Goal: Task Accomplishment & Management: Complete application form

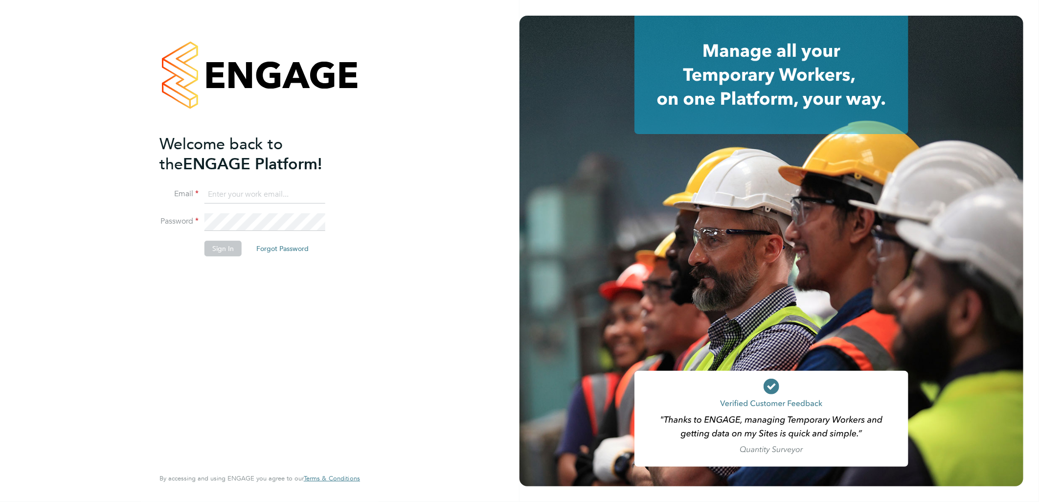
type input "lauren.butler@linsco.com"
click at [217, 252] on button "Sign In" at bounding box center [223, 249] width 37 height 16
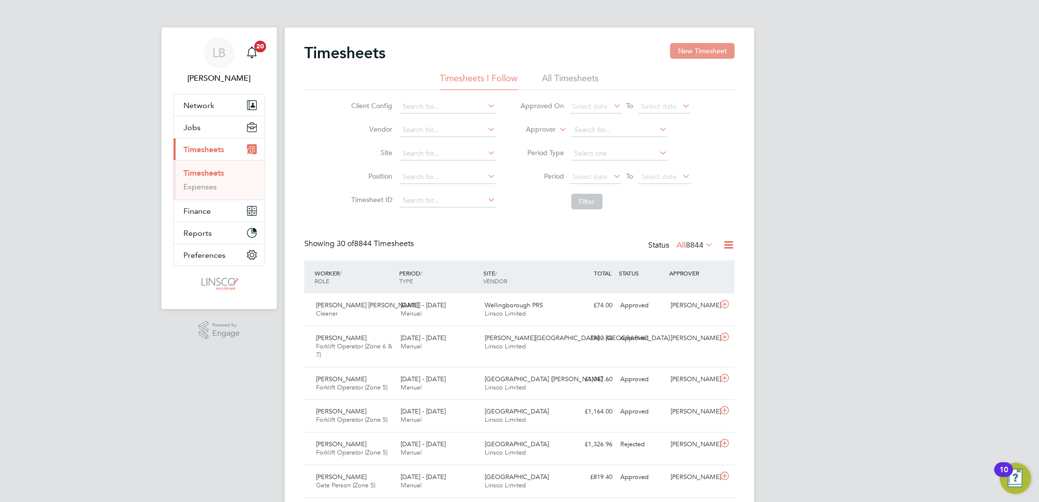
click at [698, 45] on button "New Timesheet" at bounding box center [702, 51] width 65 height 16
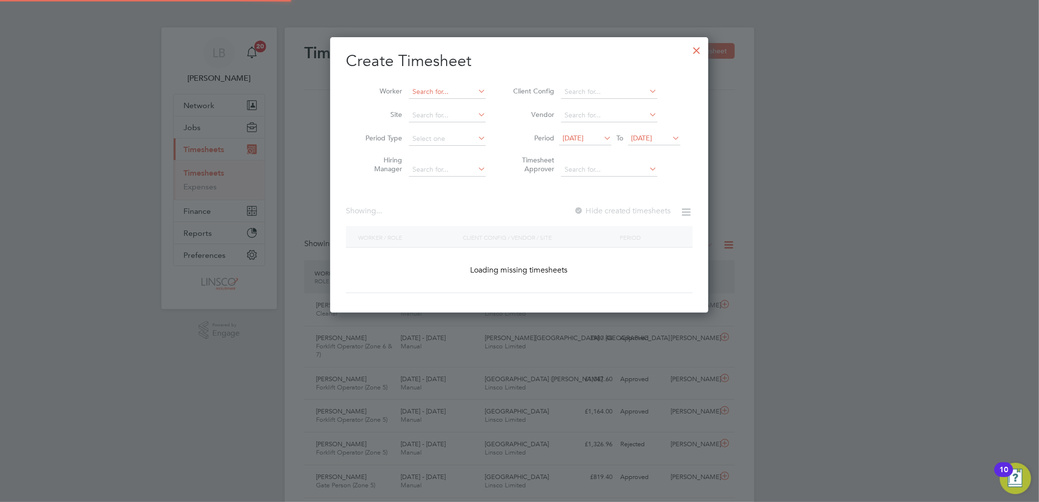
click at [444, 92] on input at bounding box center [447, 92] width 77 height 14
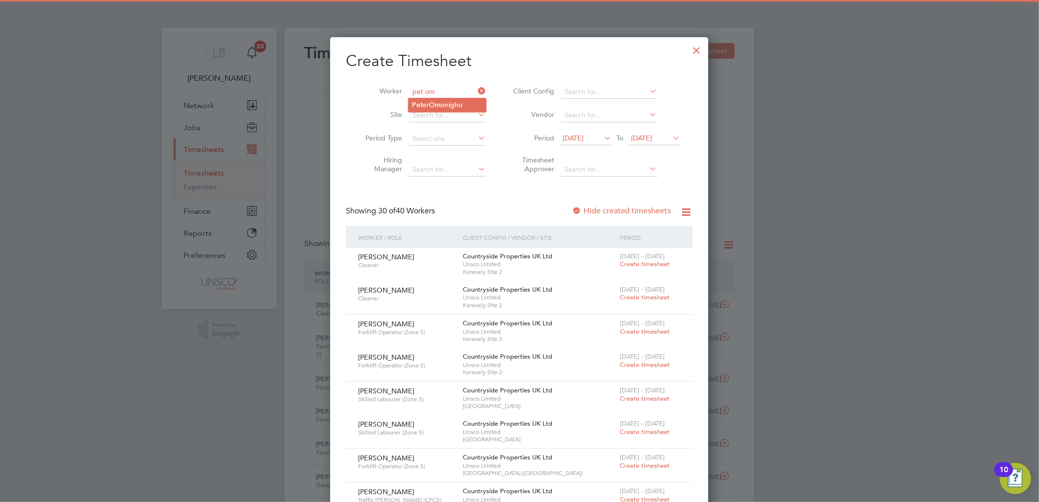
click at [441, 107] on b "Om" at bounding box center [436, 105] width 12 height 8
type input "[PERSON_NAME]"
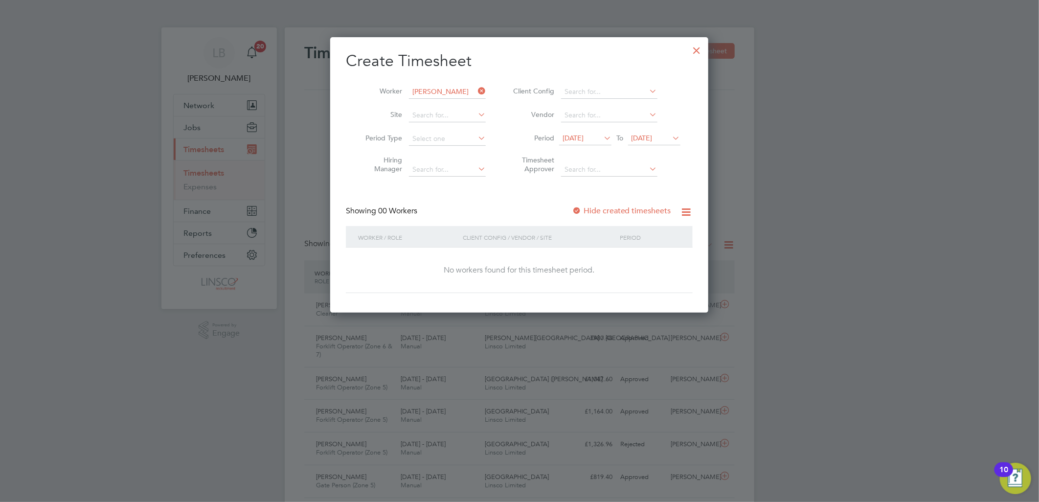
click at [621, 212] on label "Hide created timesheets" at bounding box center [621, 211] width 99 height 10
click at [579, 210] on div at bounding box center [577, 211] width 10 height 10
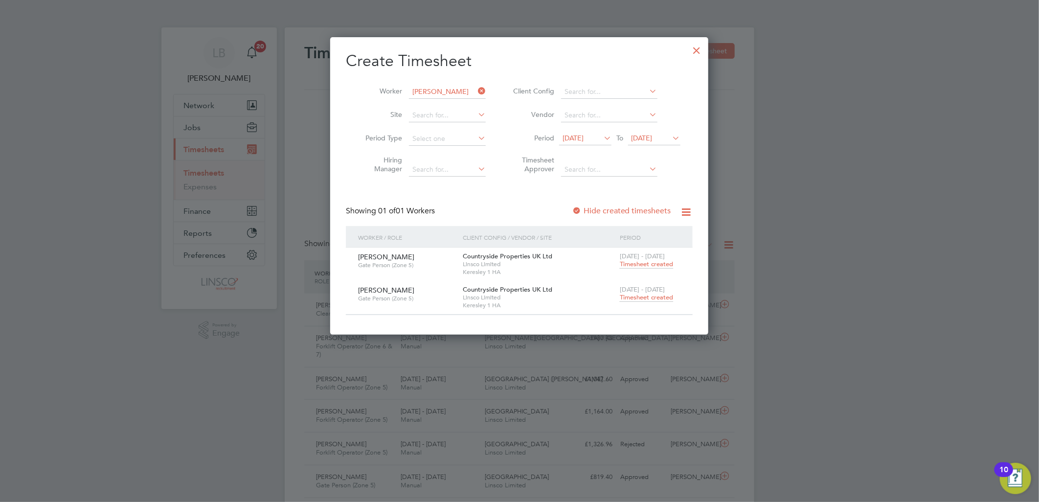
click at [578, 143] on span "[DATE]" at bounding box center [585, 138] width 52 height 13
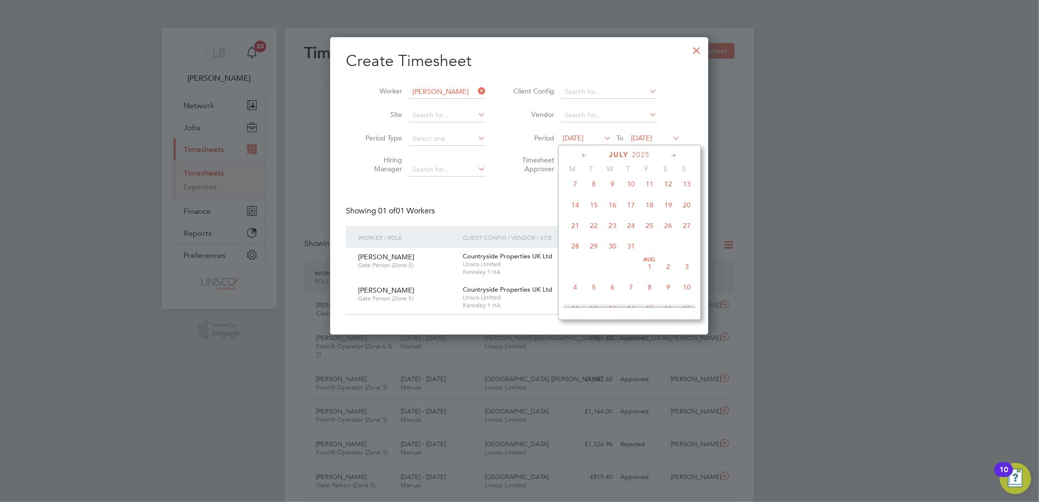
click at [615, 249] on span "30" at bounding box center [612, 246] width 19 height 19
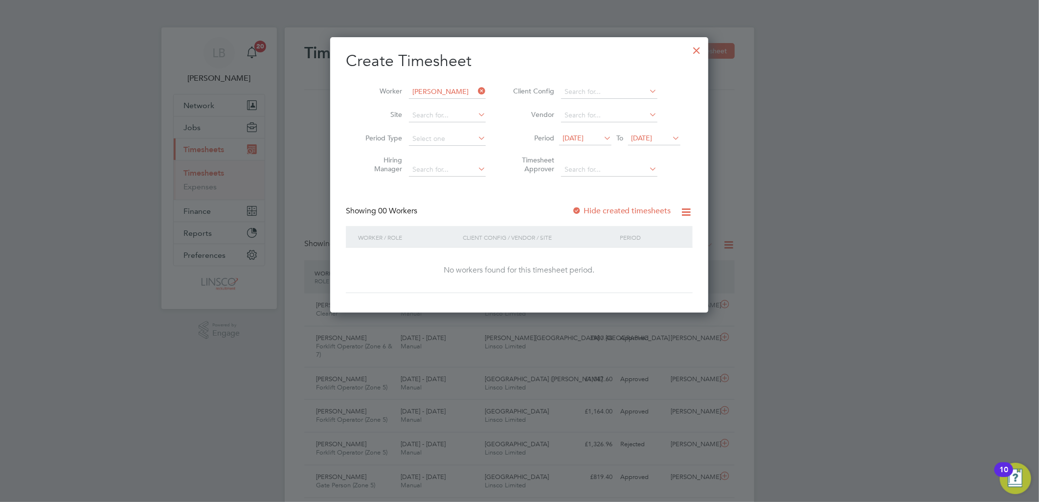
click at [610, 206] on label "Hide created timesheets" at bounding box center [621, 211] width 99 height 10
click at [583, 206] on label "Hide created timesheets" at bounding box center [621, 211] width 99 height 10
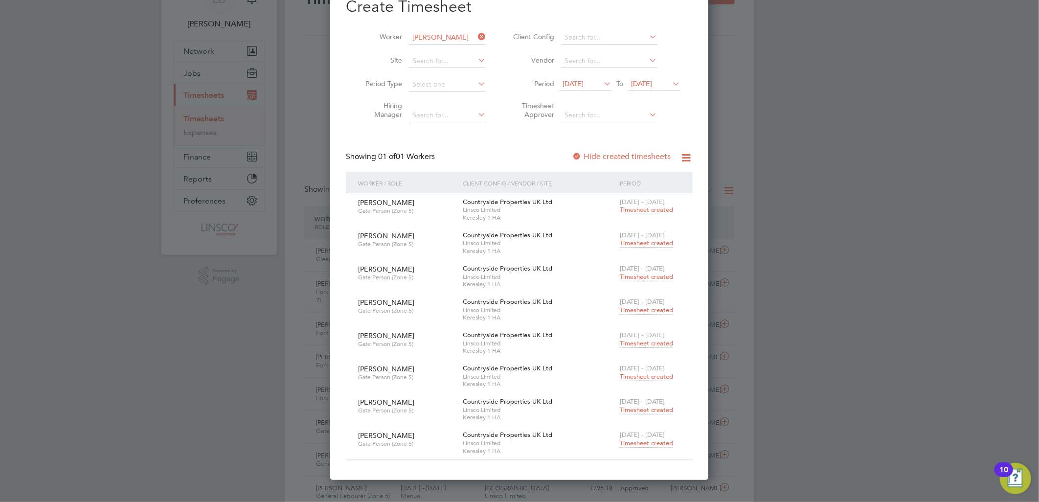
click at [642, 213] on span "Timesheet created" at bounding box center [646, 210] width 53 height 9
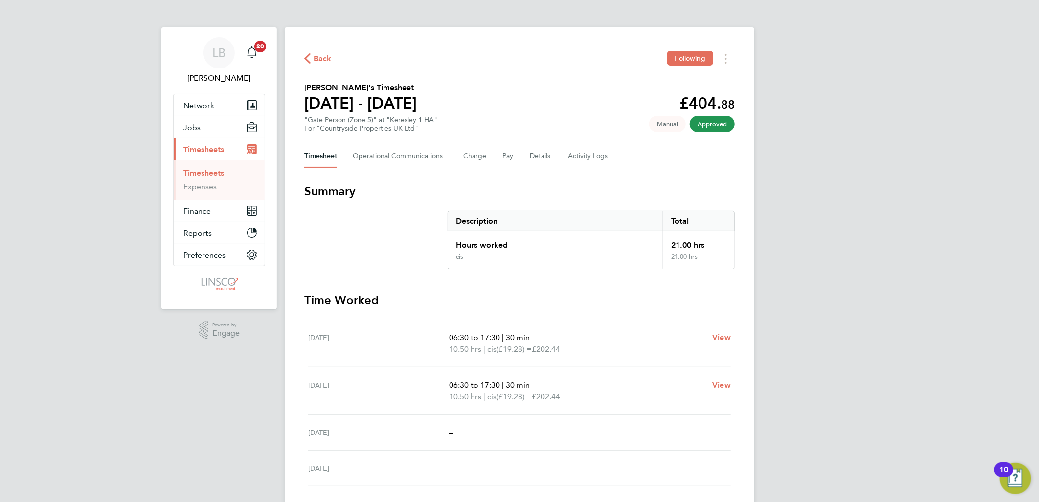
click at [329, 56] on span "Back" at bounding box center [323, 59] width 18 height 12
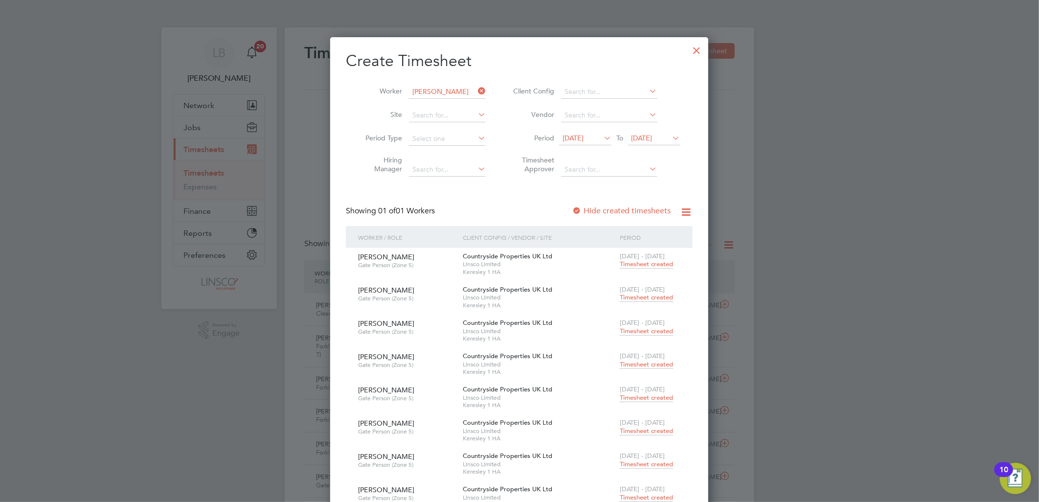
click at [639, 295] on span "Timesheet created" at bounding box center [646, 297] width 53 height 9
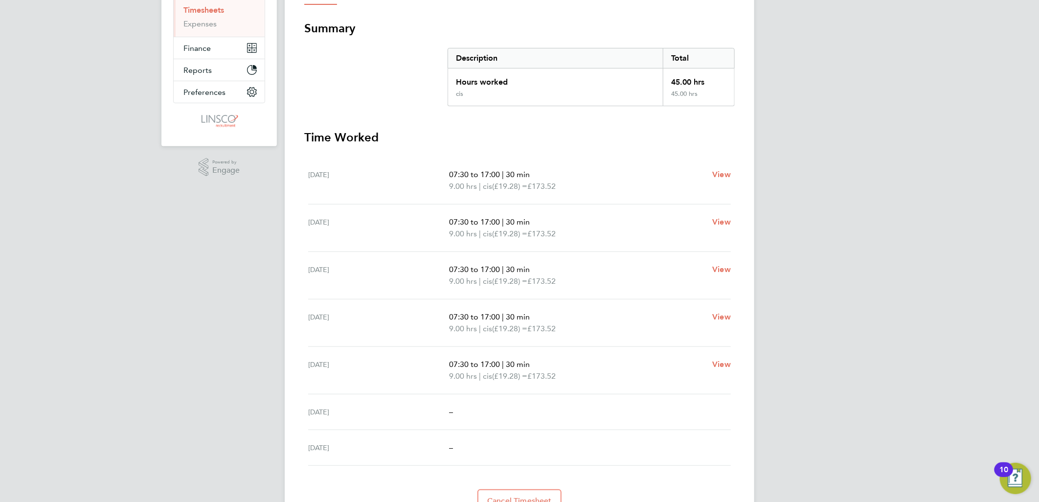
drag, startPoint x: 387, startPoint y: 315, endPoint x: 301, endPoint y: 305, distance: 86.2
click at [301, 305] on div "Back Following [PERSON_NAME]'s Timesheet [DATE] - [DATE] £867. 60 "Gate Person …" at bounding box center [520, 200] width 470 height 672
drag, startPoint x: 301, startPoint y: 305, endPoint x: 389, endPoint y: 322, distance: 89.2
click at [389, 322] on div "[DATE]" at bounding box center [378, 322] width 141 height 23
drag, startPoint x: 350, startPoint y: 319, endPoint x: 306, endPoint y: 316, distance: 43.7
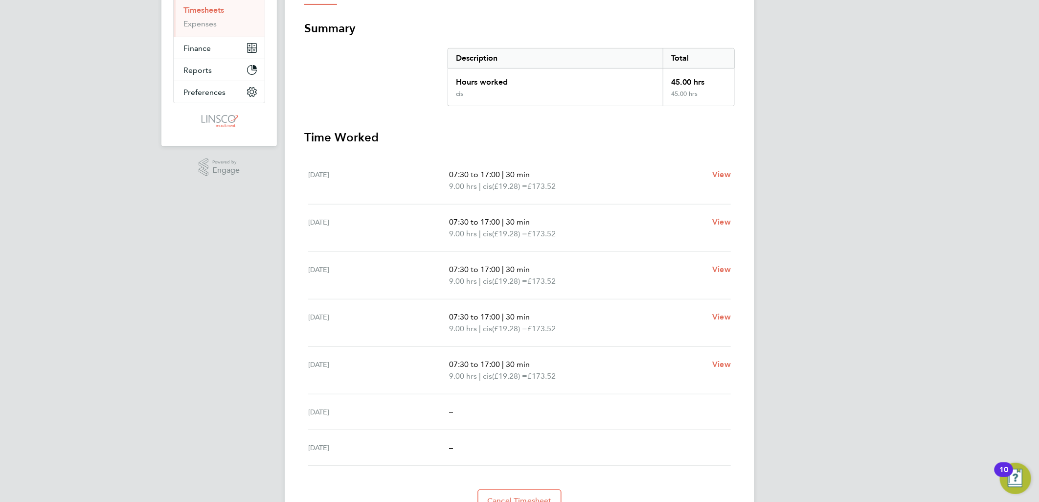
click at [306, 316] on ul "[DATE] 07:30 to 17:00 | 30 min 9.00 hrs | cis (£19.28) = £173.52 View [DATE] 07…" at bounding box center [519, 311] width 431 height 309
drag, startPoint x: 306, startPoint y: 316, endPoint x: 363, endPoint y: 327, distance: 57.9
click at [363, 327] on div "[DATE]" at bounding box center [378, 322] width 141 height 23
drag, startPoint x: 383, startPoint y: 317, endPoint x: 301, endPoint y: 304, distance: 83.1
click at [301, 304] on div "Back Following [PERSON_NAME]'s Timesheet [DATE] - [DATE] £867. 60 "Gate Person …" at bounding box center [520, 200] width 470 height 672
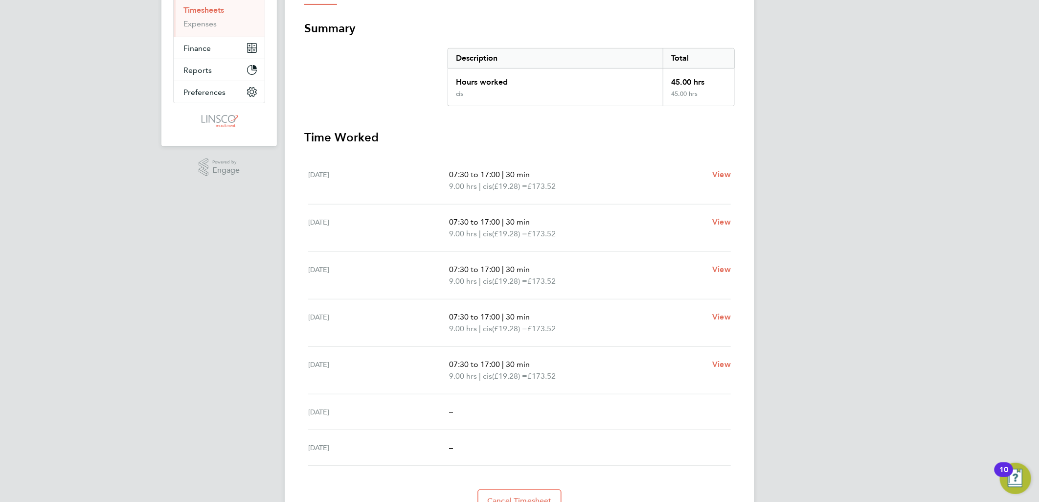
click at [586, 290] on div "[DATE] 07:30 to 17:00 | 30 min 9.00 hrs | cis (£19.28) = £173.52 View" at bounding box center [519, 275] width 423 height 47
click at [370, 176] on div "[DATE]" at bounding box center [378, 180] width 141 height 23
click at [355, 231] on div "[DATE]" at bounding box center [378, 227] width 141 height 23
click at [360, 276] on div "[DATE]" at bounding box center [378, 275] width 141 height 23
drag, startPoint x: 581, startPoint y: 282, endPoint x: 442, endPoint y: 155, distance: 188.4
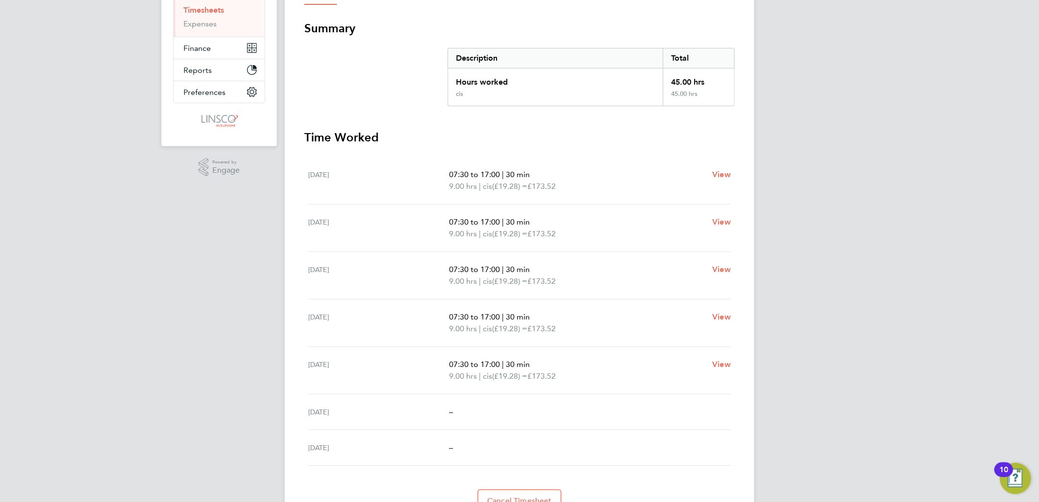
click at [442, 157] on ul "[DATE] 07:30 to 17:00 | 30 min 9.00 hrs | cis (£19.28) = £173.52 View [DATE] 07…" at bounding box center [519, 311] width 431 height 309
click at [637, 258] on div "[DATE] 07:30 to 17:00 | 30 min 9.00 hrs | cis (£19.28) = £173.52 View" at bounding box center [519, 275] width 423 height 47
drag, startPoint x: 740, startPoint y: 279, endPoint x: 306, endPoint y: 170, distance: 447.1
click at [306, 170] on div "Back Following [PERSON_NAME]'s Timesheet [DATE] - [DATE] £867. 60 "Gate Person …" at bounding box center [520, 200] width 470 height 672
click at [624, 257] on div "[DATE] 07:30 to 17:00 | 30 min 9.00 hrs | cis (£19.28) = £173.52 View" at bounding box center [519, 275] width 423 height 47
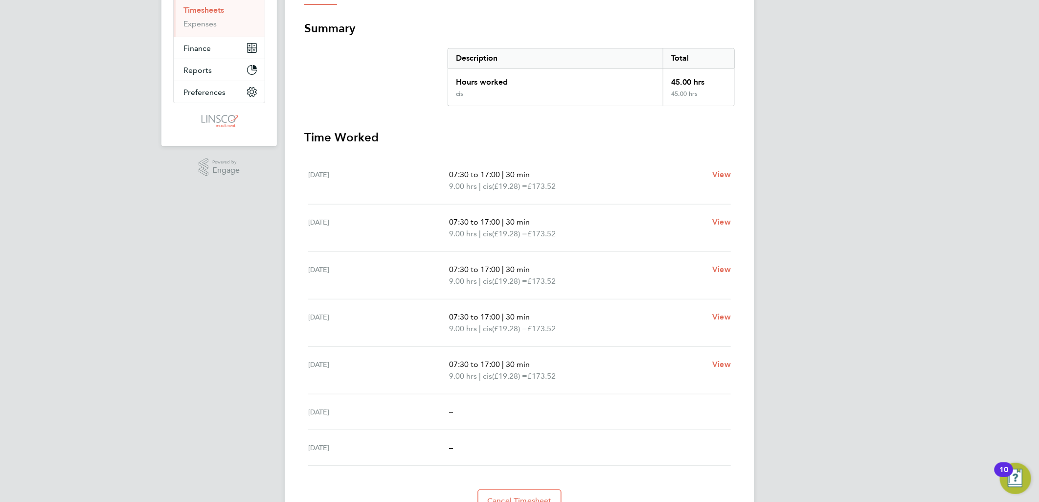
drag, startPoint x: 739, startPoint y: 284, endPoint x: 289, endPoint y: 168, distance: 464.9
click at [289, 168] on div "Back Following [PERSON_NAME]'s Timesheet [DATE] - [DATE] £867. 60 "Gate Person …" at bounding box center [520, 200] width 470 height 672
click at [628, 198] on div "[DATE] 07:30 to 17:00 | 30 min 9.00 hrs | cis (£19.28) = £173.52 View" at bounding box center [519, 180] width 423 height 47
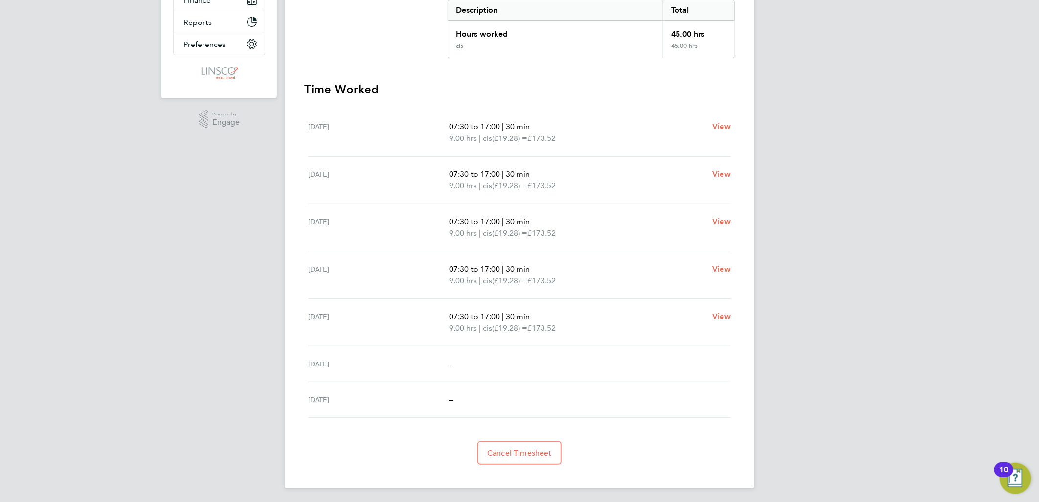
drag, startPoint x: 594, startPoint y: 333, endPoint x: 299, endPoint y: 268, distance: 301.7
click at [299, 268] on div "Back Following [PERSON_NAME]'s Timesheet [DATE] - [DATE] £867. 60 "Gate Person …" at bounding box center [520, 153] width 470 height 672
drag, startPoint x: 299, startPoint y: 268, endPoint x: 193, endPoint y: 283, distance: 107.7
click at [193, 283] on div "LB [PERSON_NAME] Notifications 20 Applications: Network Team Members Businesses…" at bounding box center [519, 146] width 1039 height 715
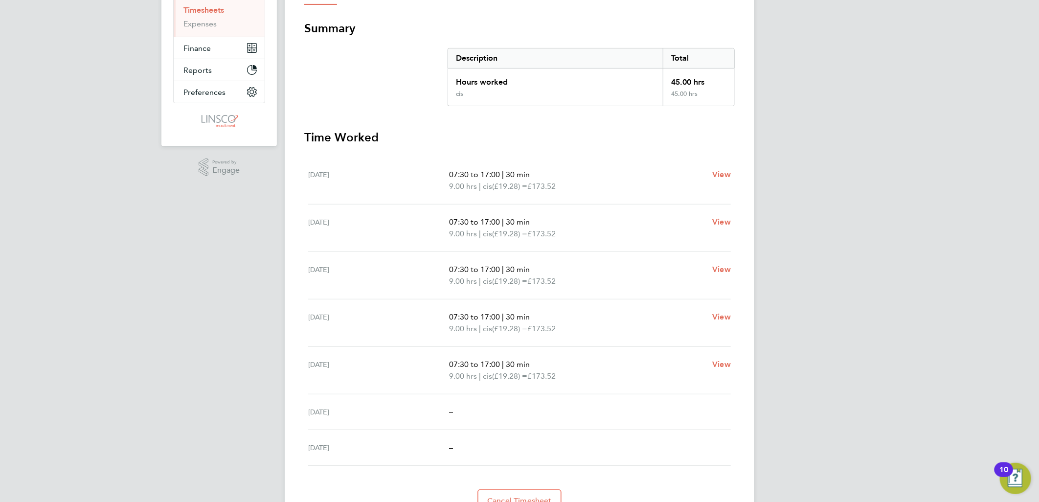
drag, startPoint x: 546, startPoint y: 279, endPoint x: 382, endPoint y: 165, distance: 199.9
click at [382, 165] on ul "[DATE] 07:30 to 17:00 | 30 min 9.00 hrs | cis (£19.28) = £173.52 View [DATE] 07…" at bounding box center [519, 311] width 431 height 309
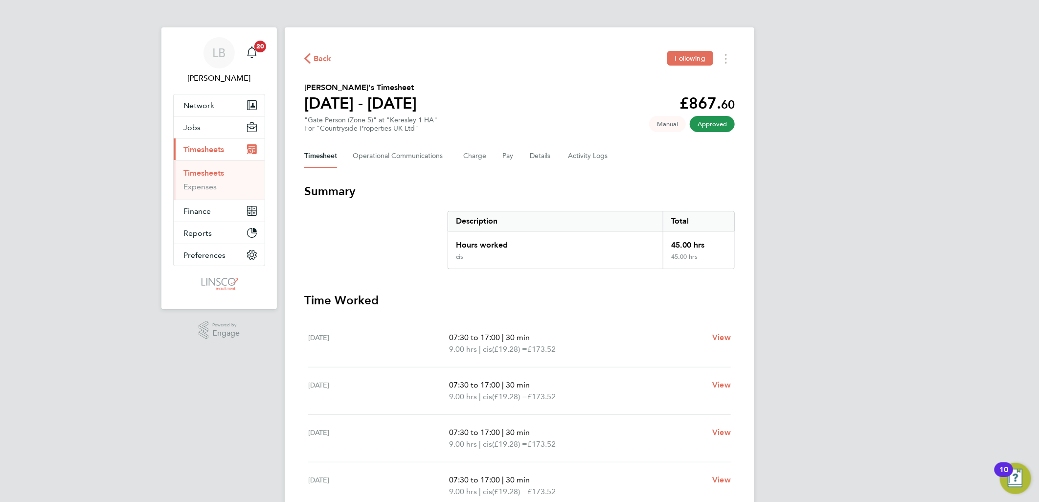
click at [559, 119] on section "[PERSON_NAME]'s Timesheet [DATE] - [DATE] £867. 60 "Gate Person (Zone 5)" at "K…" at bounding box center [519, 107] width 431 height 51
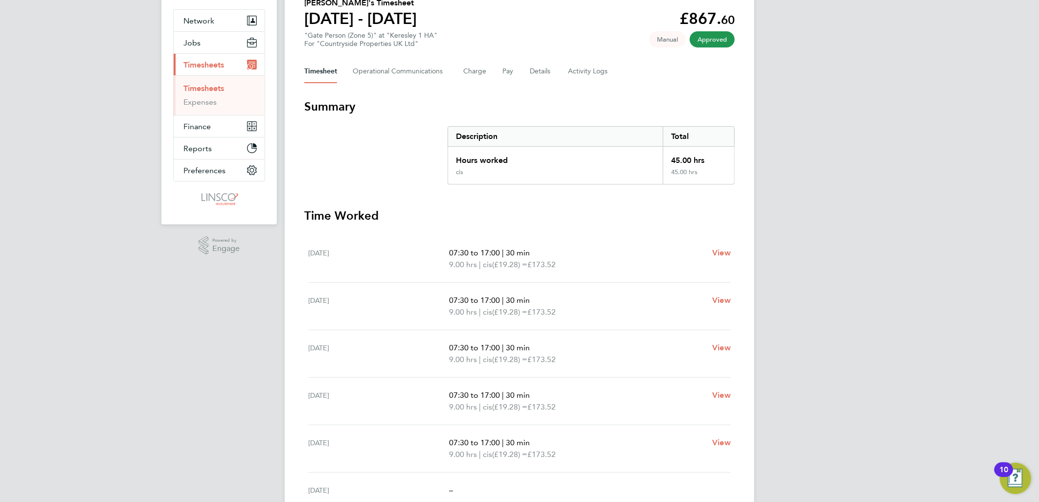
scroll to position [211, 0]
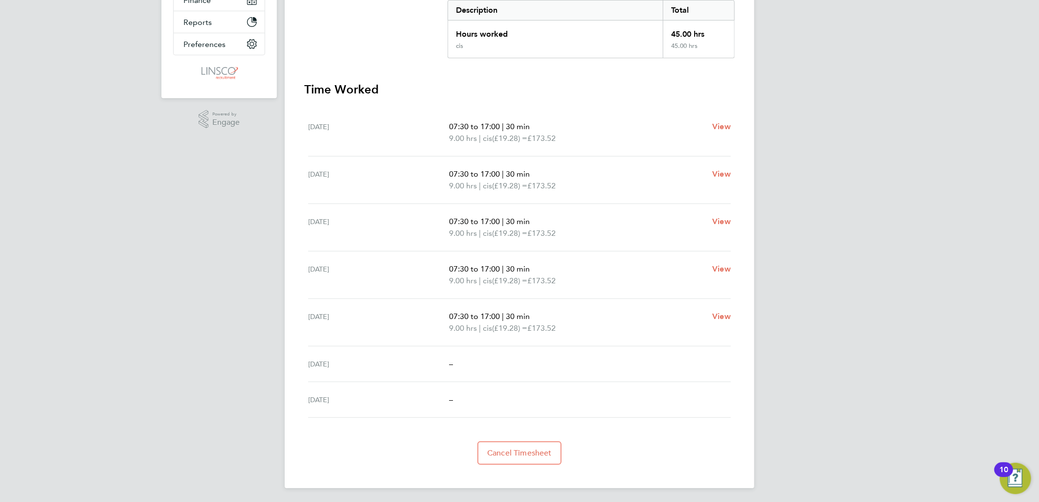
drag, startPoint x: 283, startPoint y: 51, endPoint x: 749, endPoint y: 242, distance: 504.0
click at [749, 242] on div "LB [PERSON_NAME] Notifications 20 Applications: Network Team Members Businesses…" at bounding box center [519, 146] width 1039 height 715
drag, startPoint x: 749, startPoint y: 242, endPoint x: 824, endPoint y: 263, distance: 78.1
click at [824, 263] on div "LB [PERSON_NAME] Notifications 20 Applications: Network Team Members Businesses…" at bounding box center [519, 146] width 1039 height 715
drag, startPoint x: 759, startPoint y: 353, endPoint x: 298, endPoint y: 71, distance: 540.7
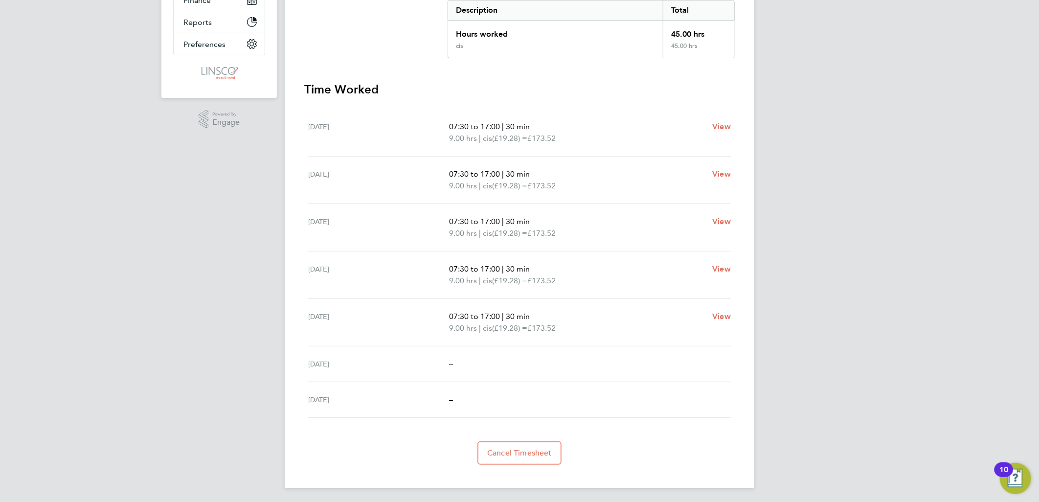
click at [298, 71] on div "LB [PERSON_NAME] Notifications 20 Applications: Network Team Members Businesses…" at bounding box center [519, 146] width 1039 height 715
click at [888, 310] on div "LB [PERSON_NAME] Notifications 20 Applications: Network Team Members Businesses…" at bounding box center [519, 146] width 1039 height 715
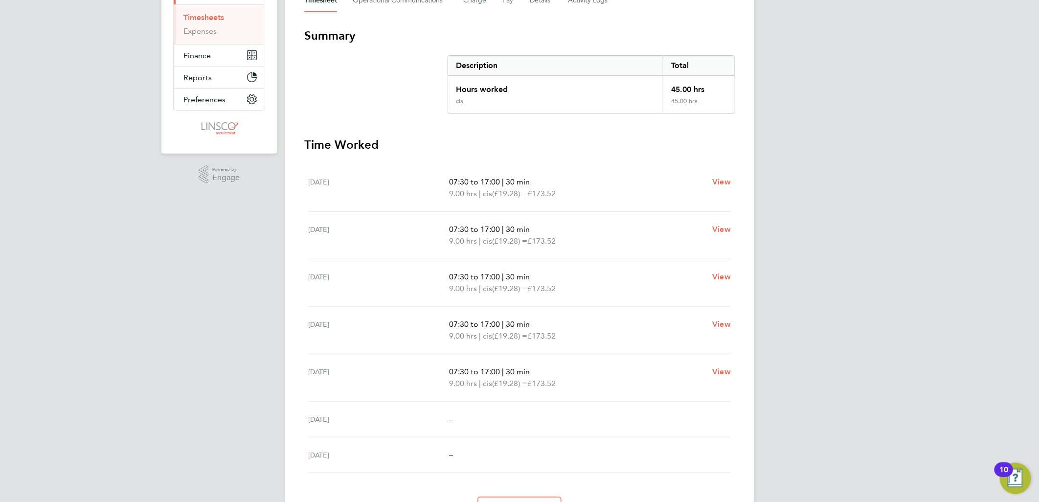
scroll to position [0, 0]
